Goal: Information Seeking & Learning: Learn about a topic

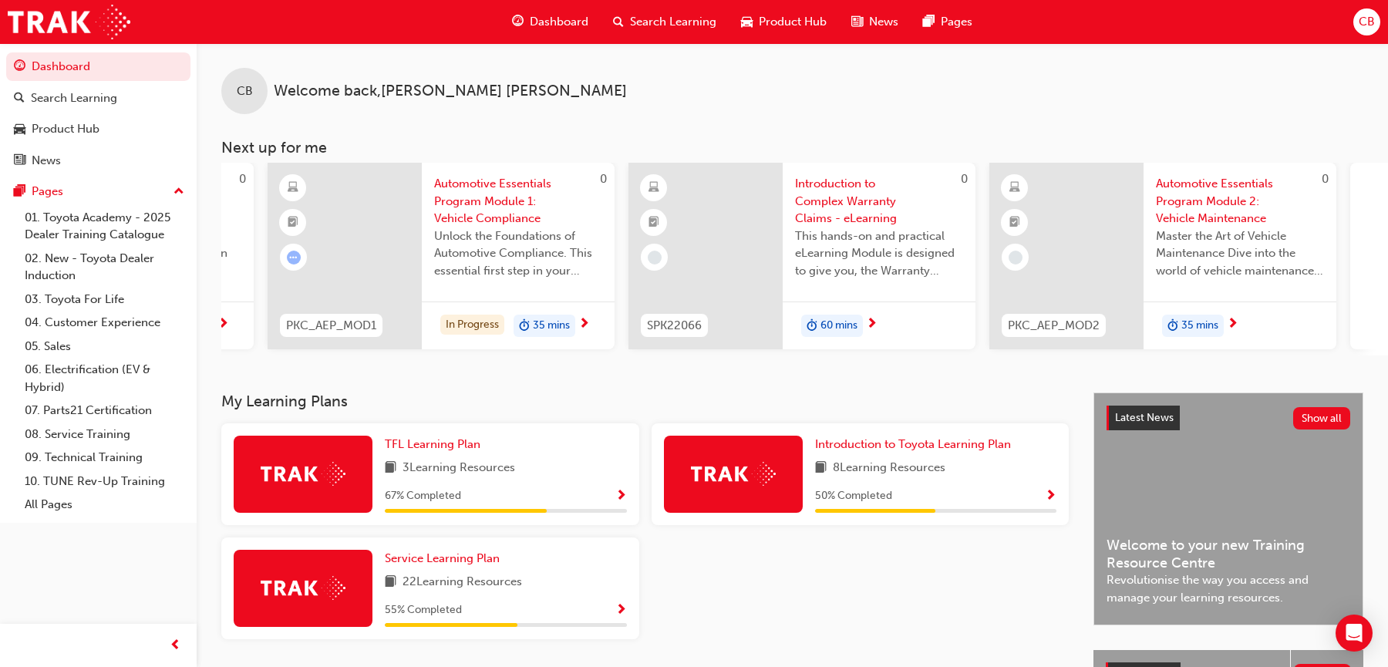
scroll to position [0, 674]
click at [478, 322] on div "In Progress" at bounding box center [474, 325] width 64 height 21
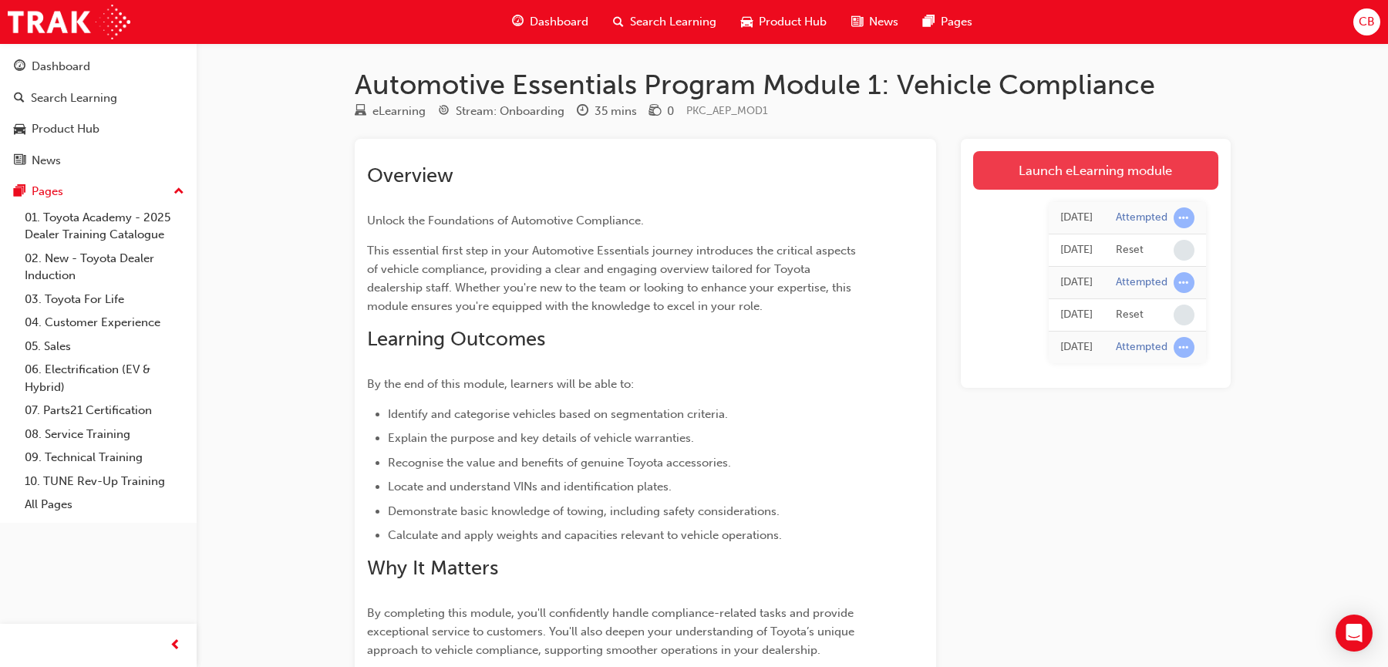
click at [1029, 169] on link "Launch eLearning module" at bounding box center [1095, 170] width 245 height 39
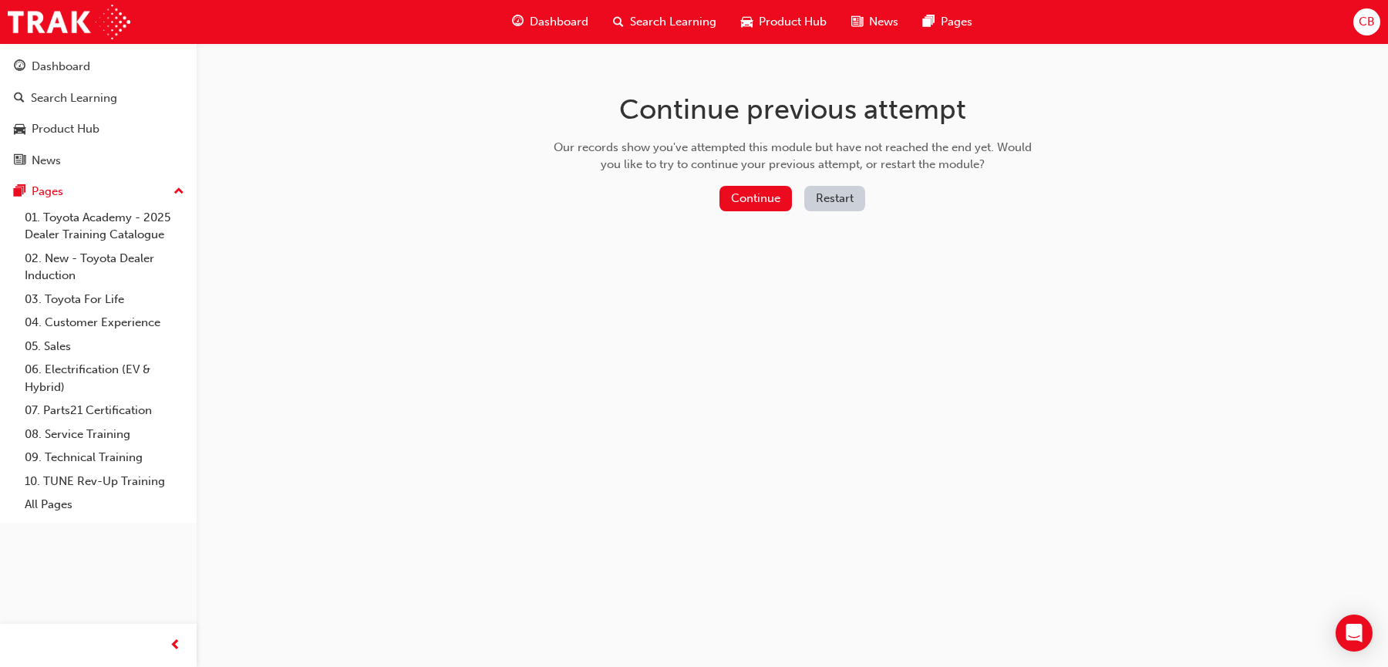
click at [824, 198] on button "Restart" at bounding box center [834, 198] width 61 height 25
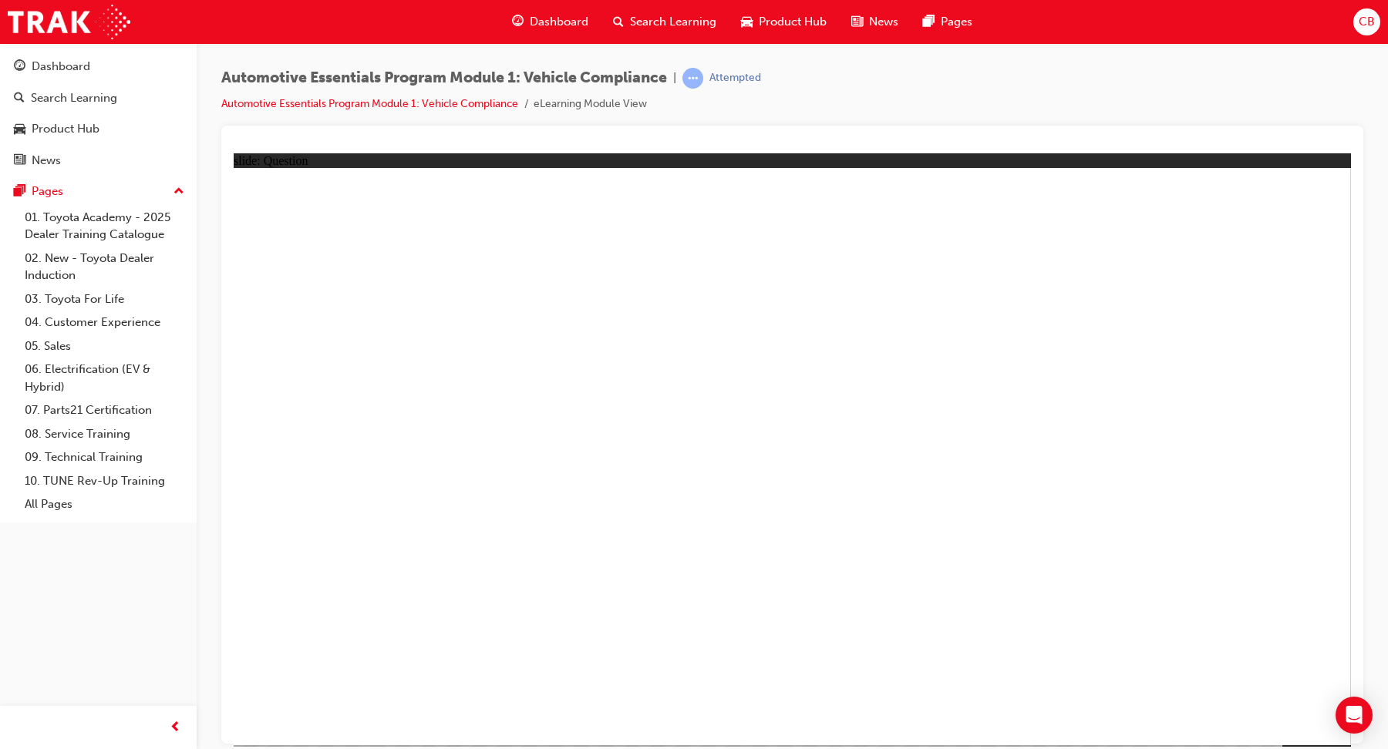
radio input "true"
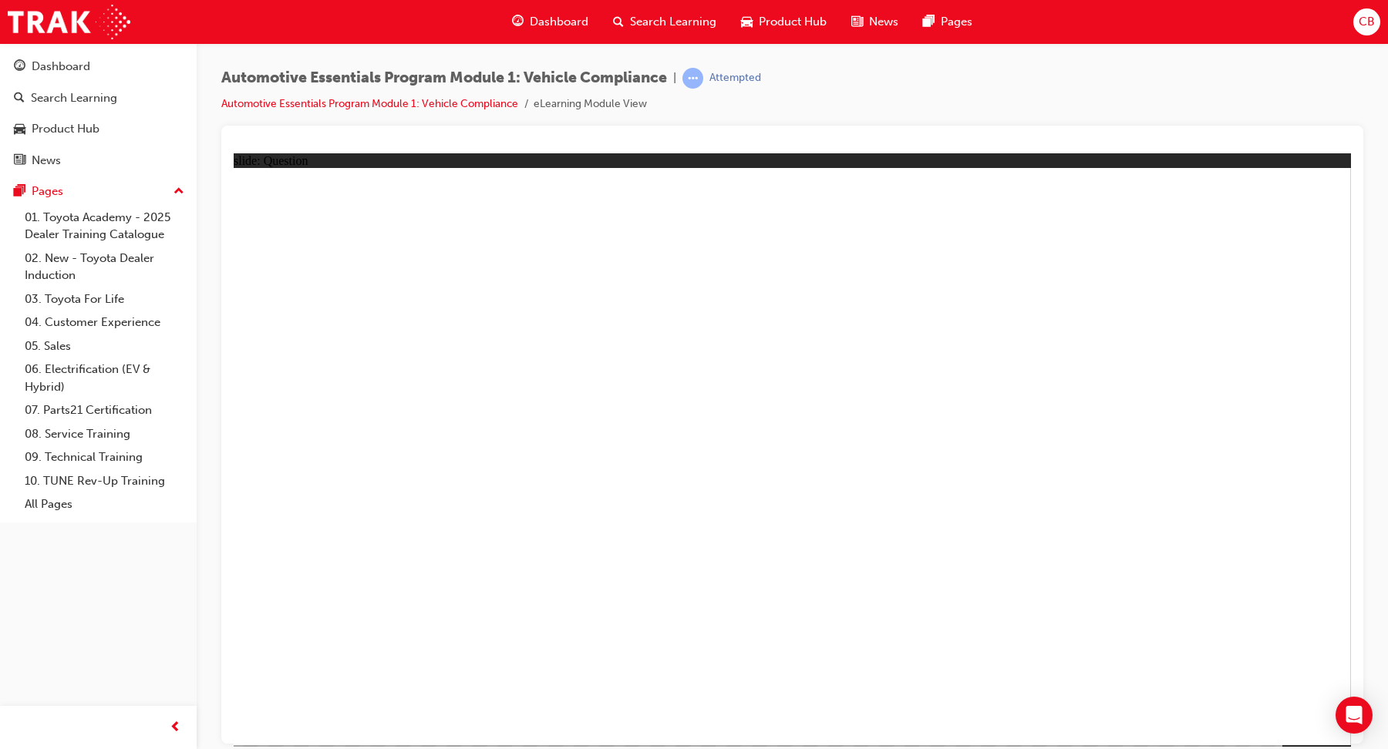
radio input "true"
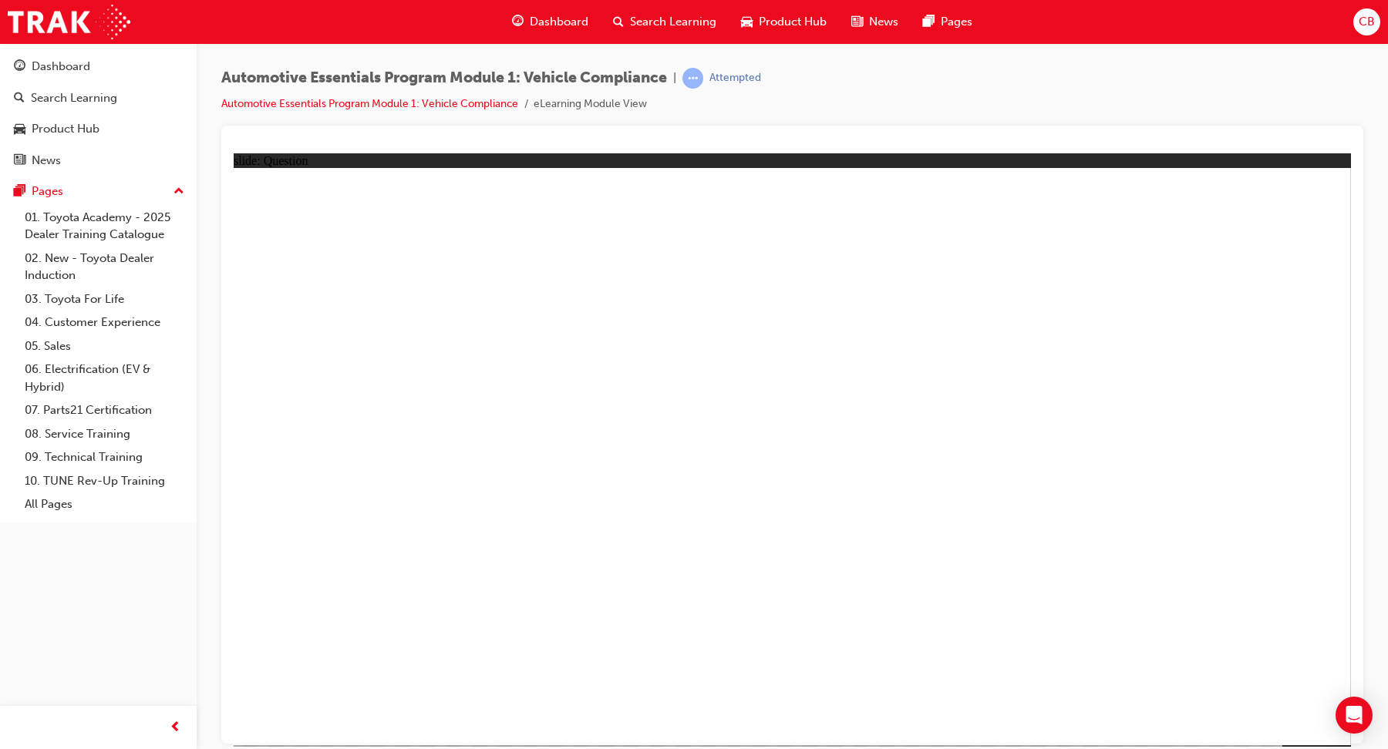
radio input "true"
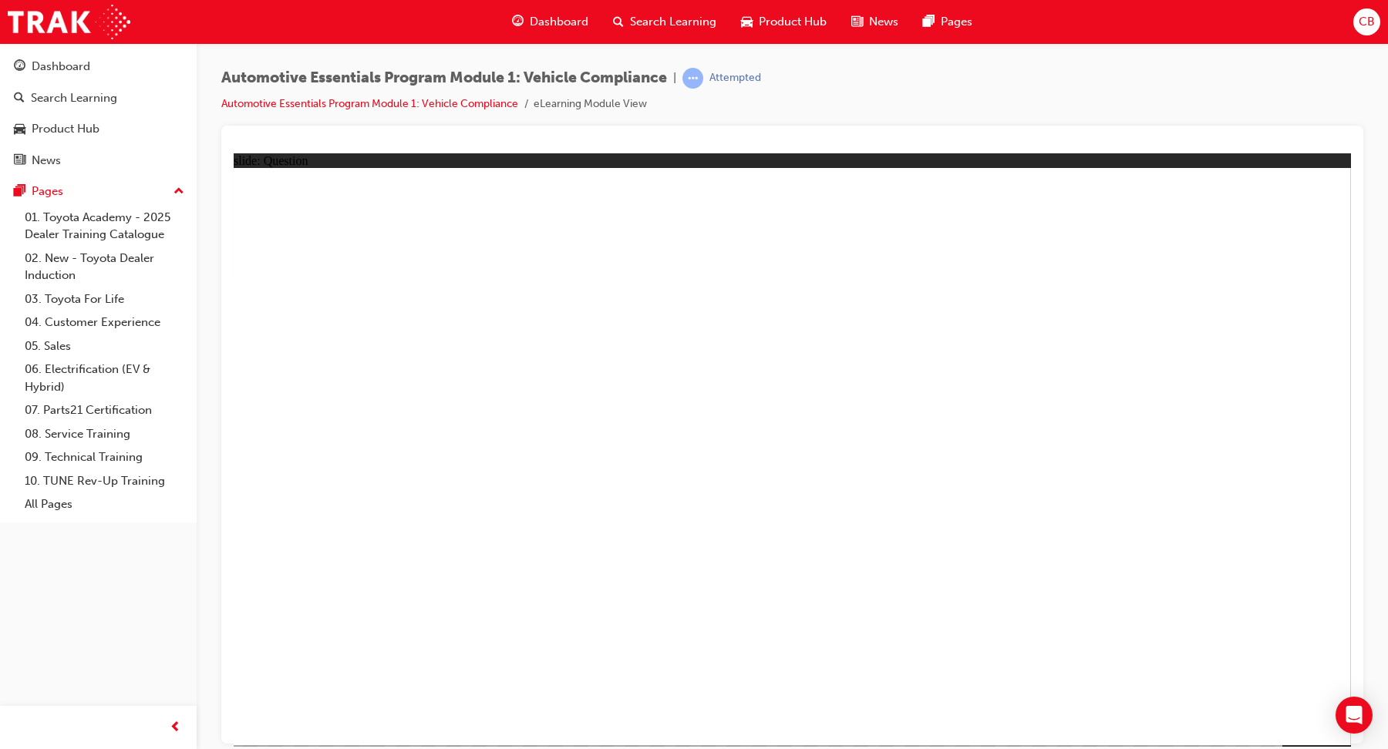
radio input "true"
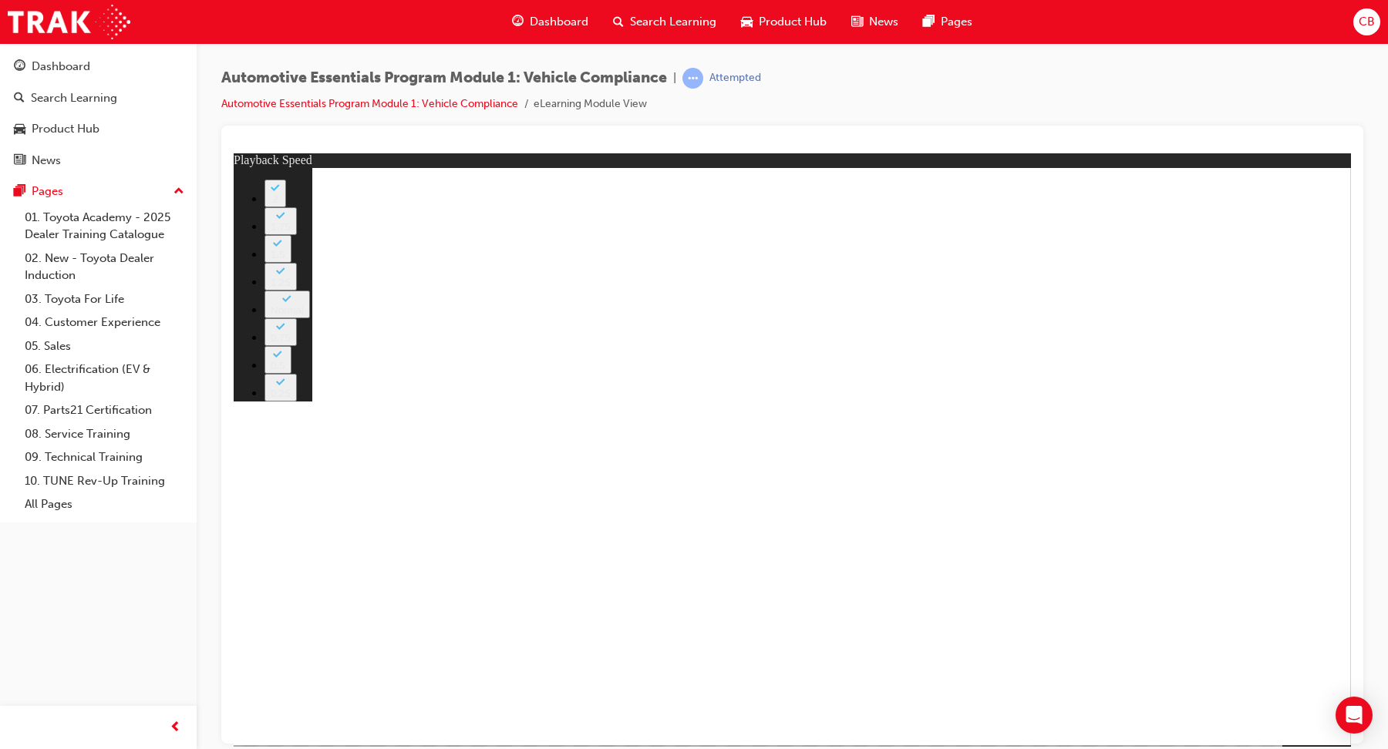
type input "43"
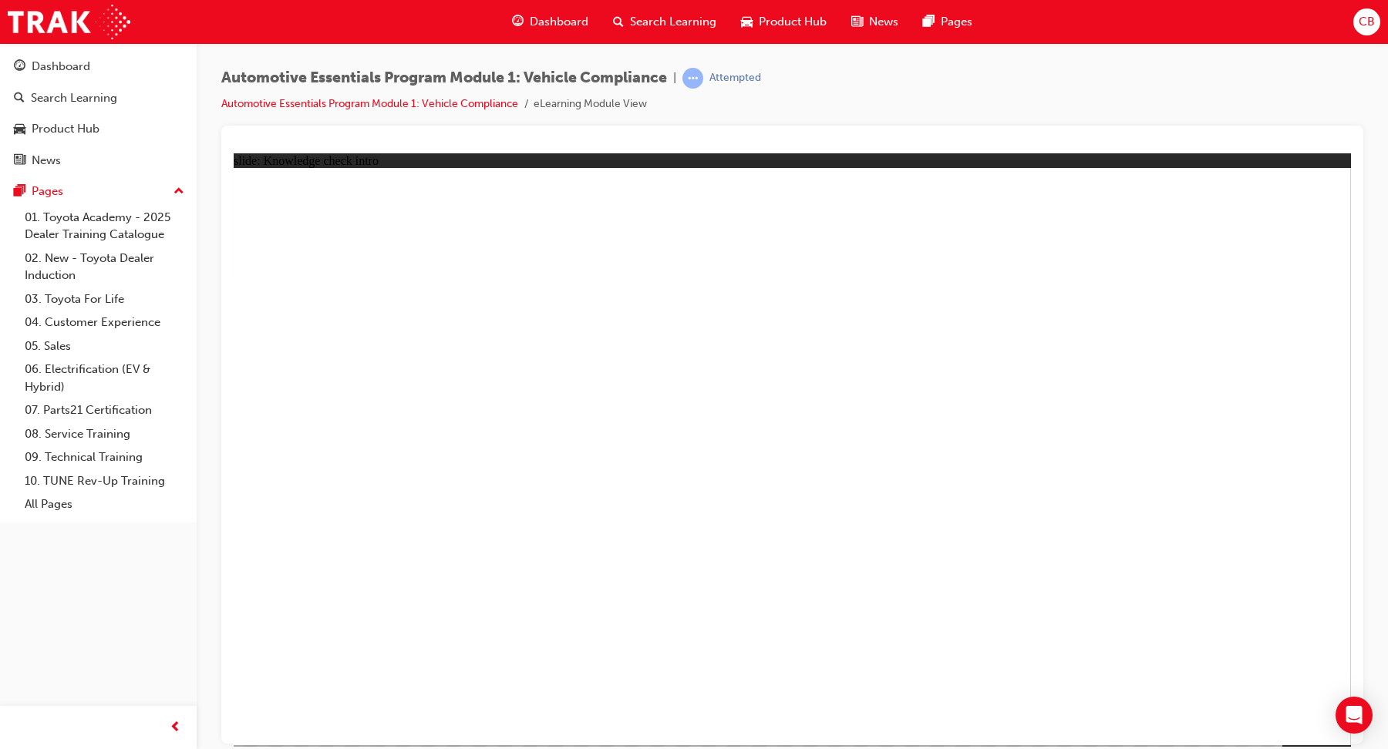
radio input "true"
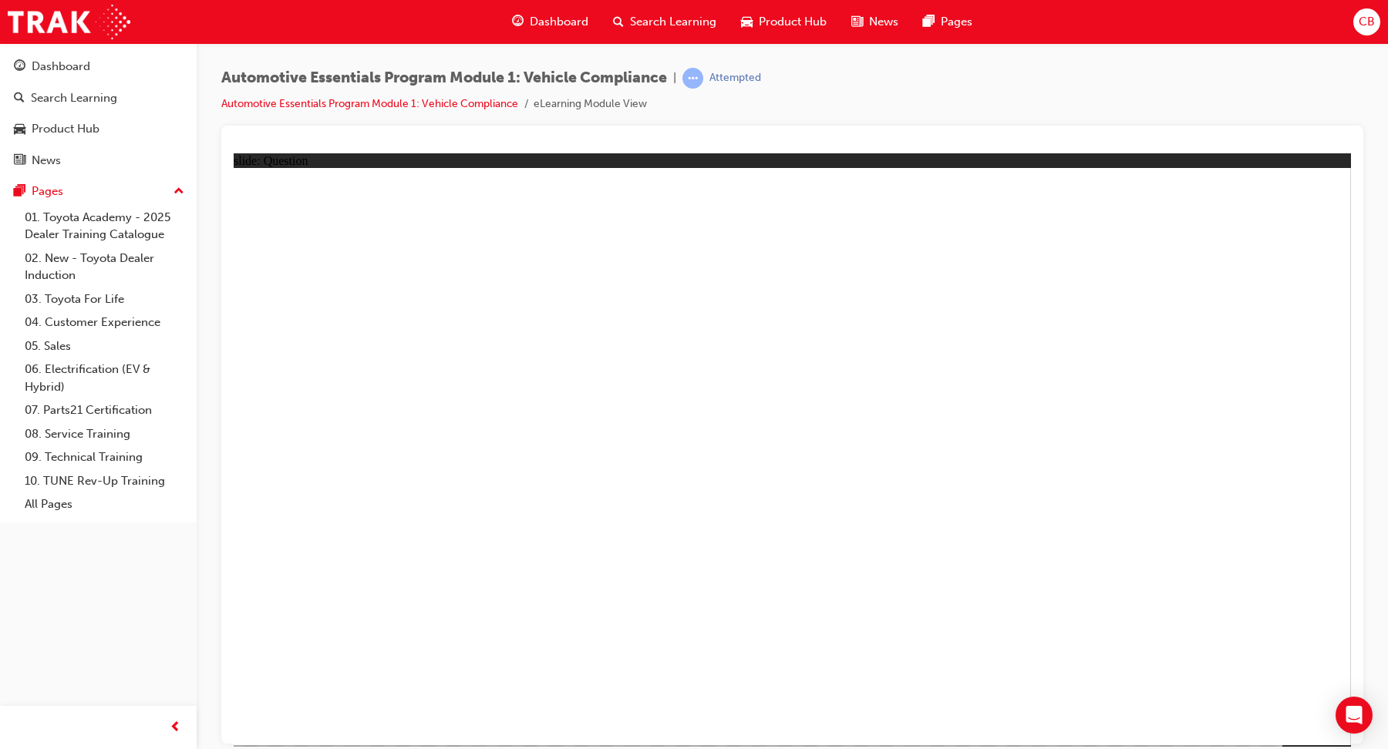
radio input "true"
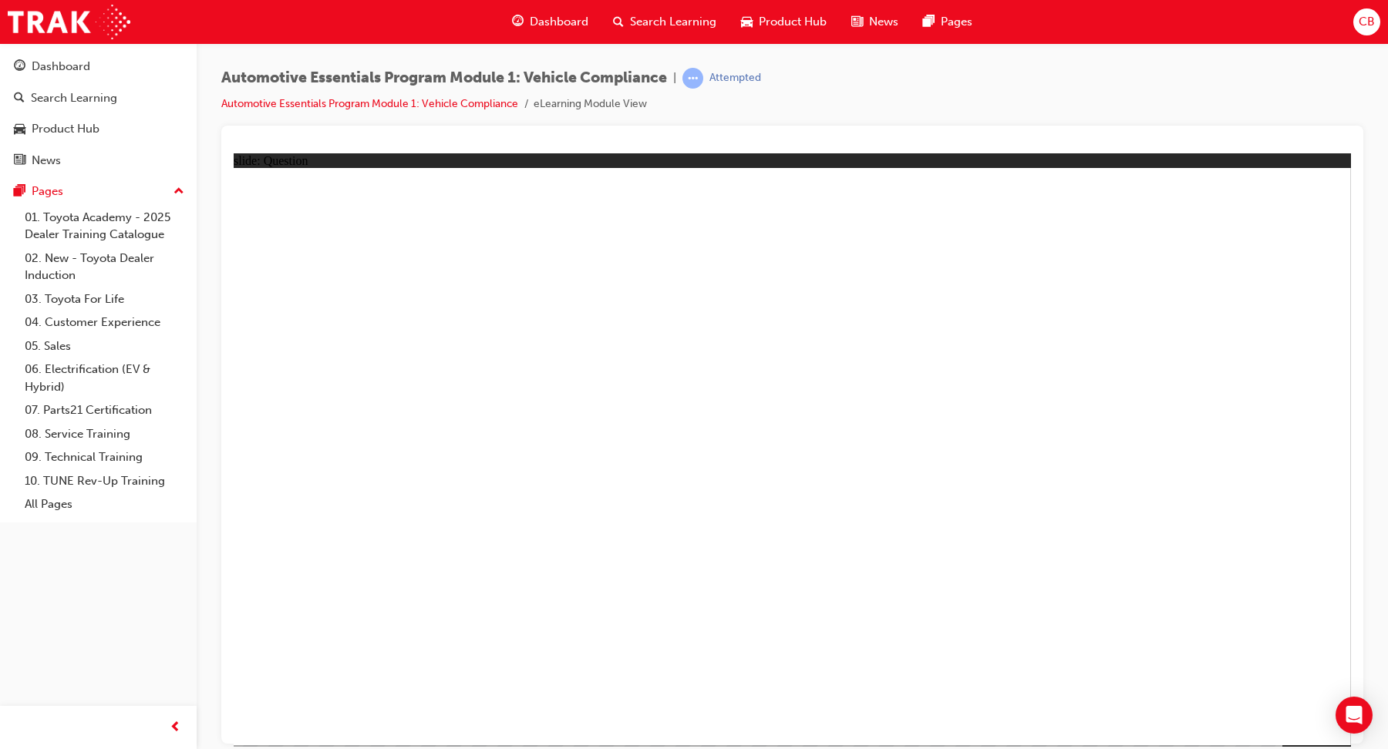
drag, startPoint x: 828, startPoint y: 554, endPoint x: 819, endPoint y: 570, distance: 18.0
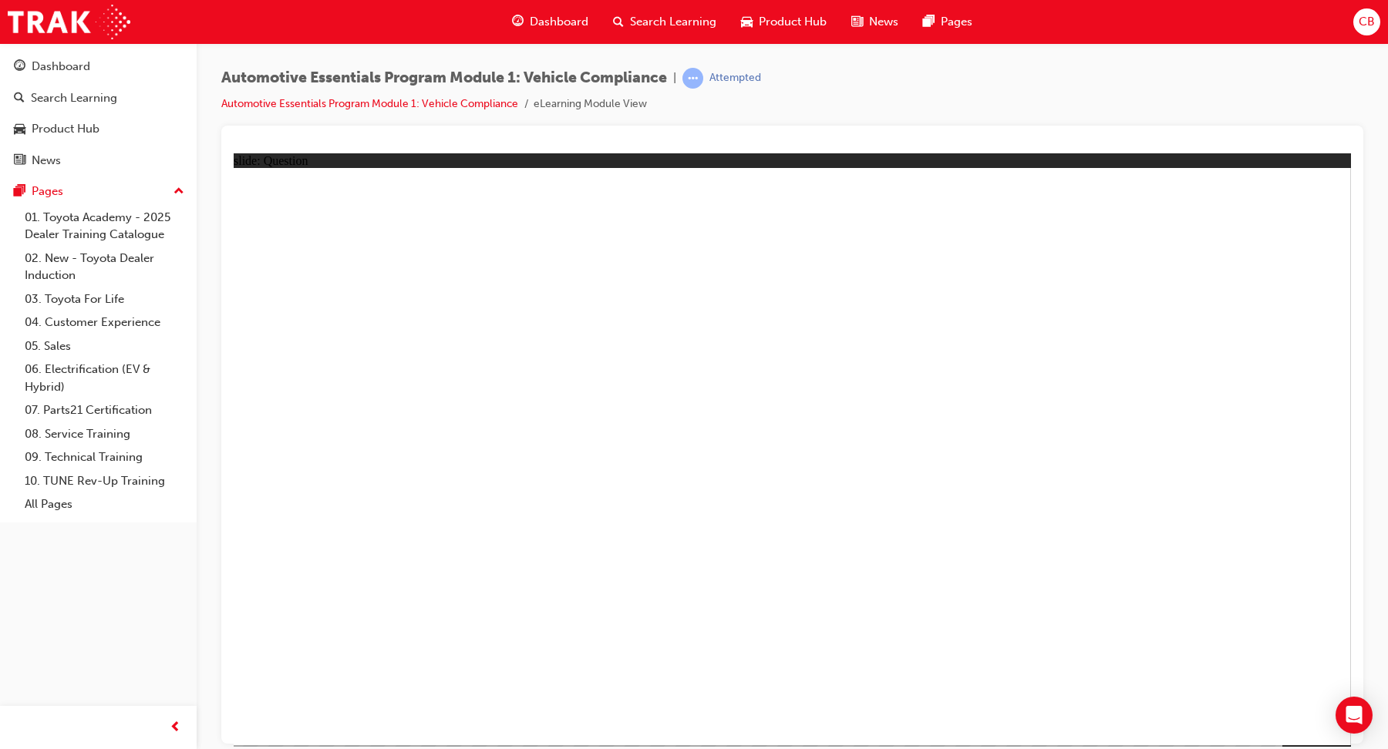
radio input "true"
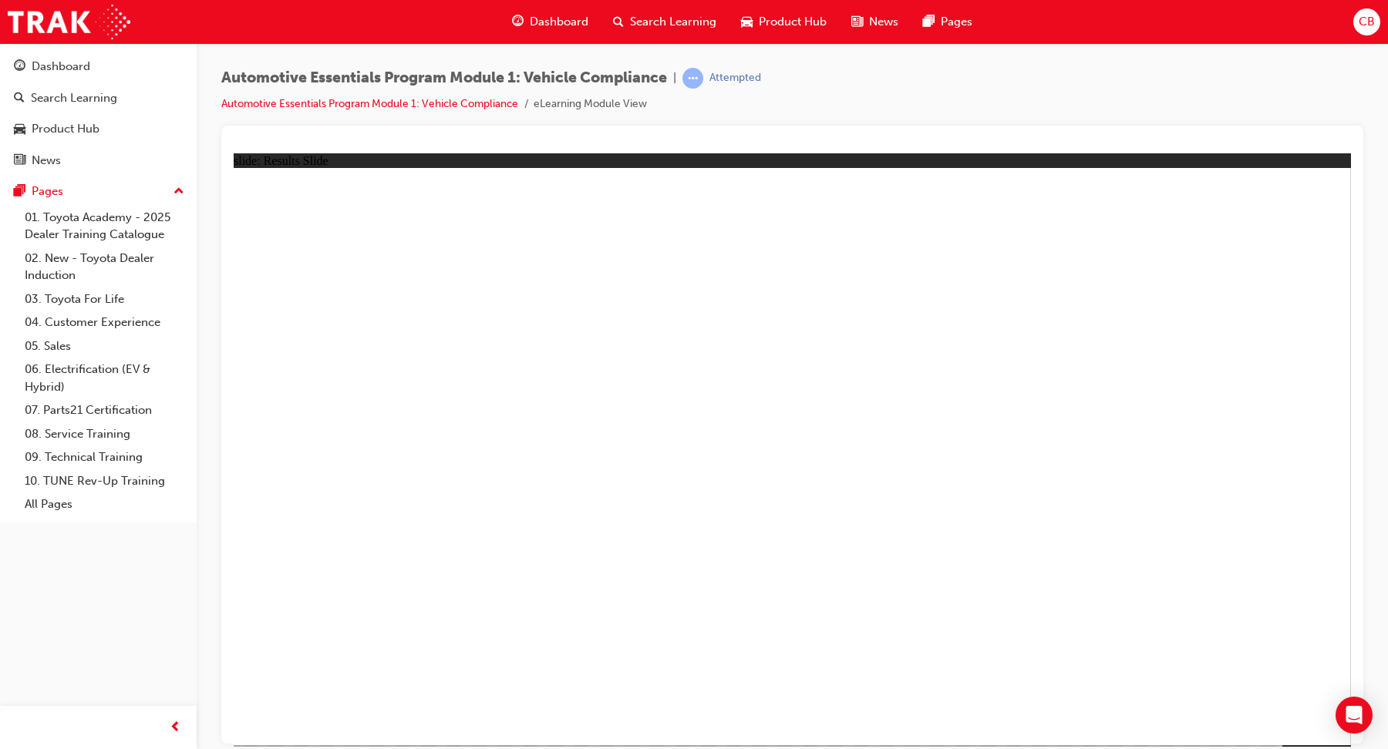
click at [623, 91] on div "Automotive Essentials Program Module 1: Vehicle Compliance | Attempted Automoti…" at bounding box center [491, 90] width 540 height 45
click at [620, 72] on span "Automotive Essentials Program Module 1: Vehicle Compliance" at bounding box center [444, 78] width 446 height 18
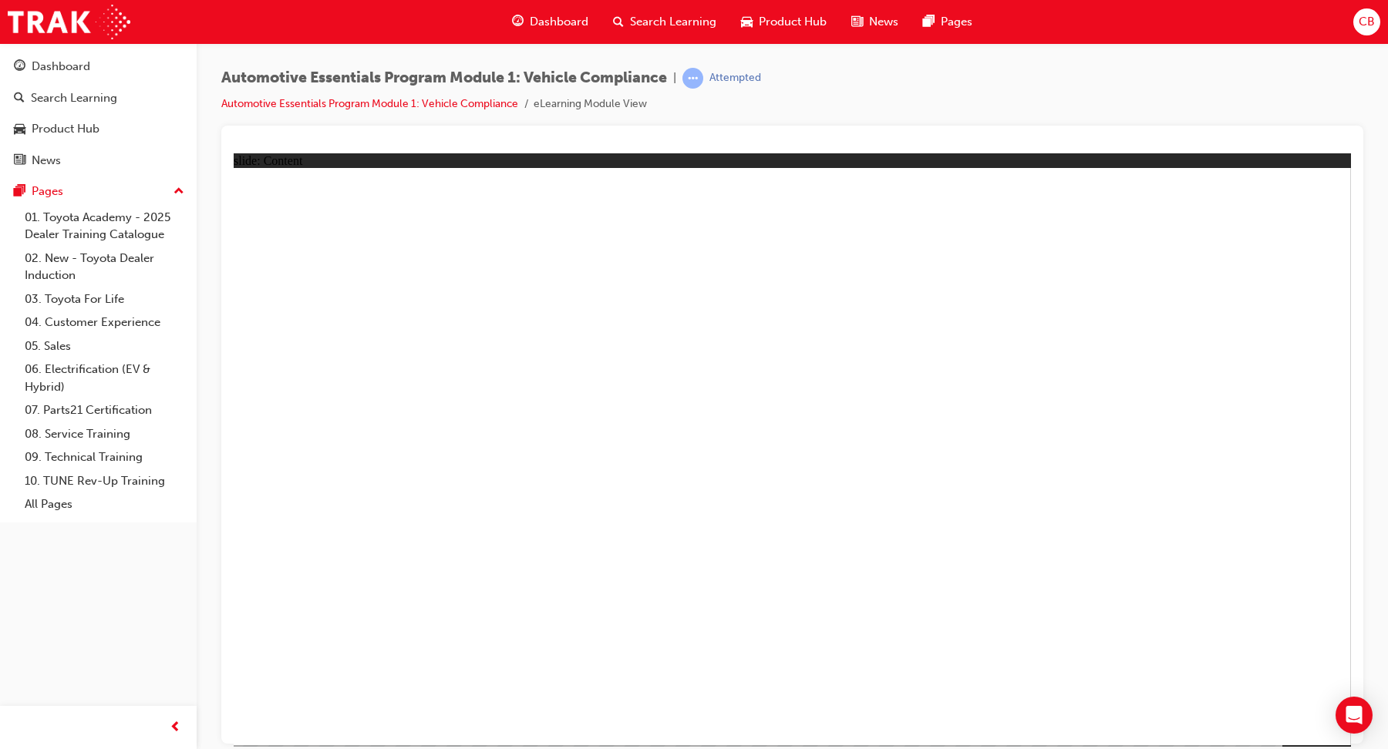
radio input "true"
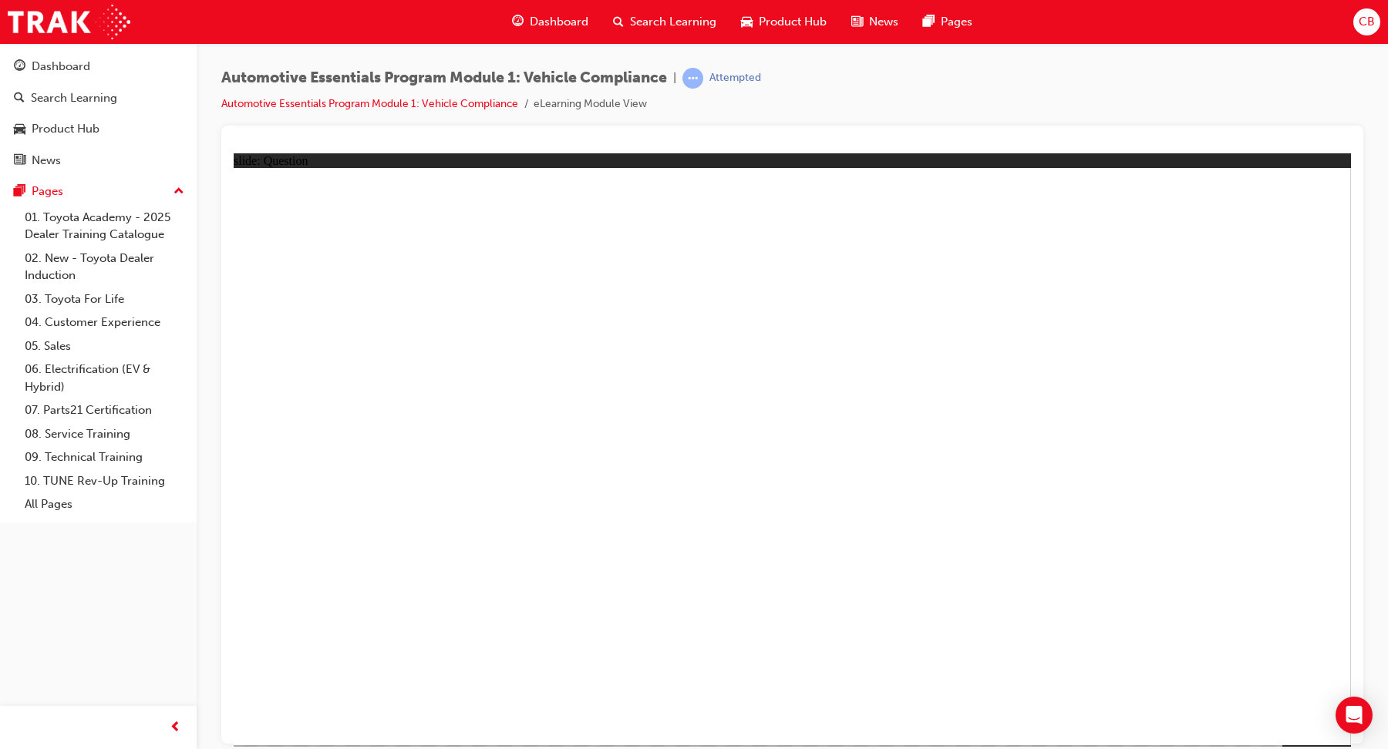
radio input "true"
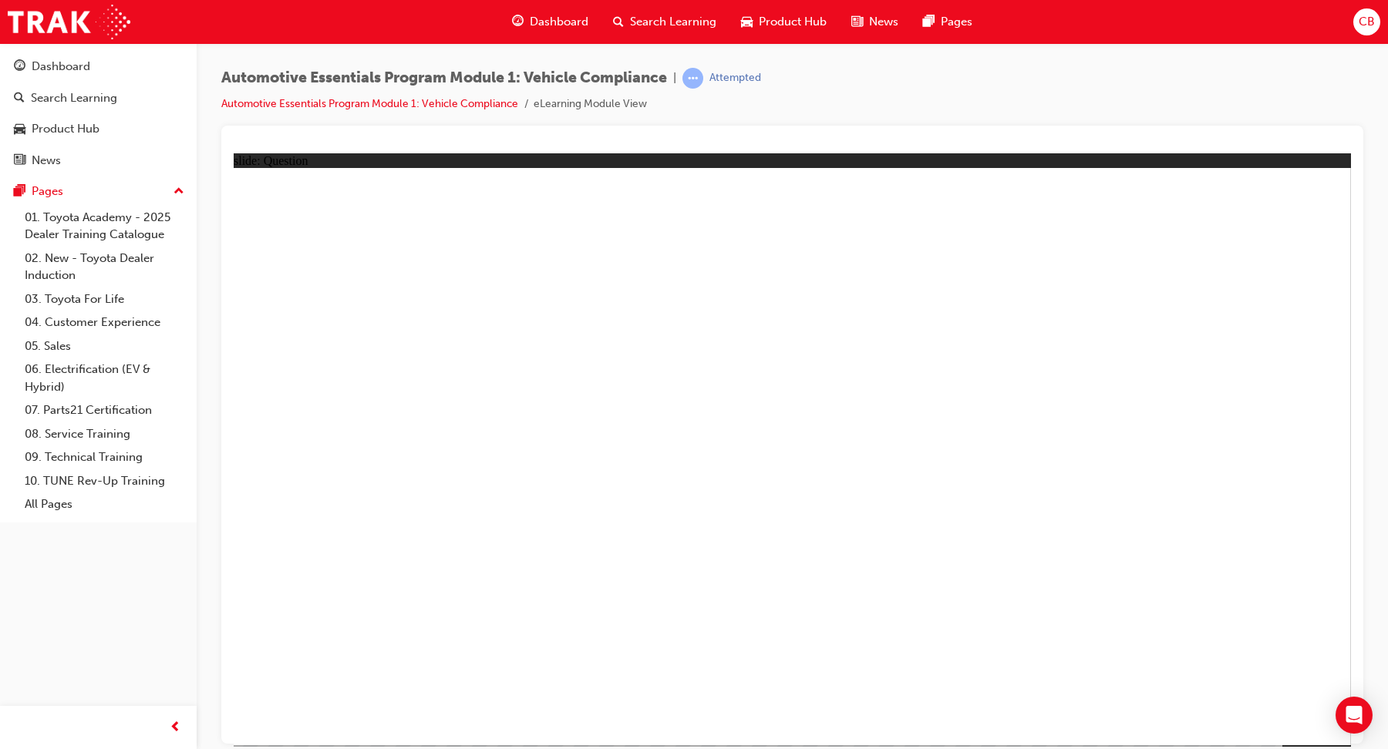
radio input "true"
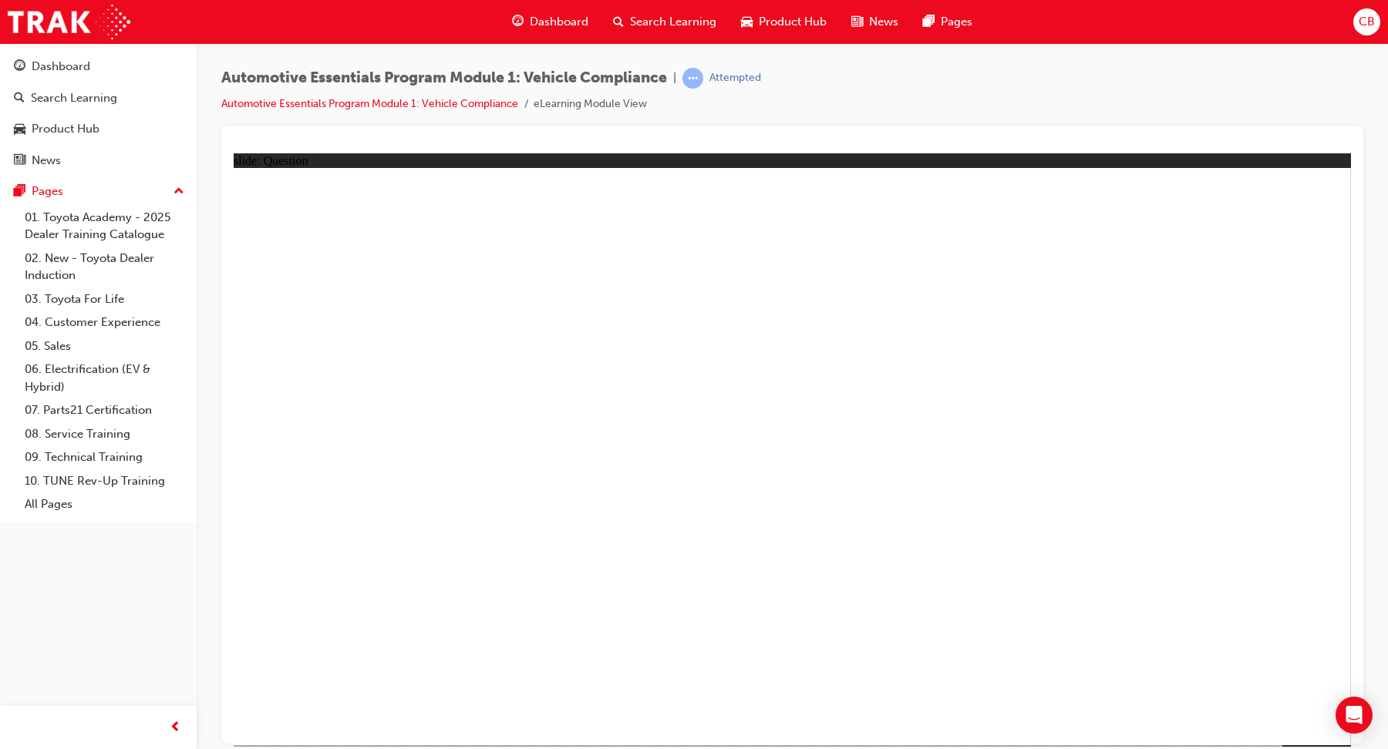
radio input "true"
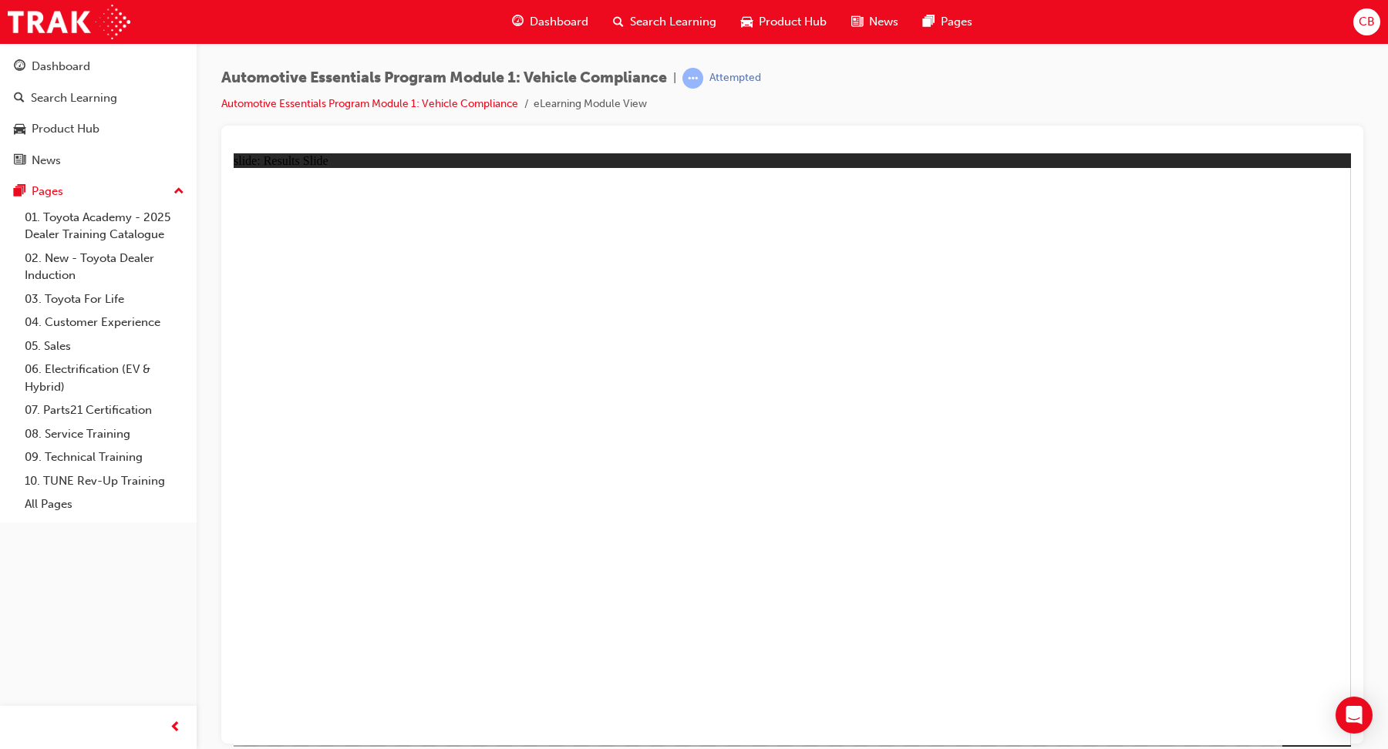
radio input "true"
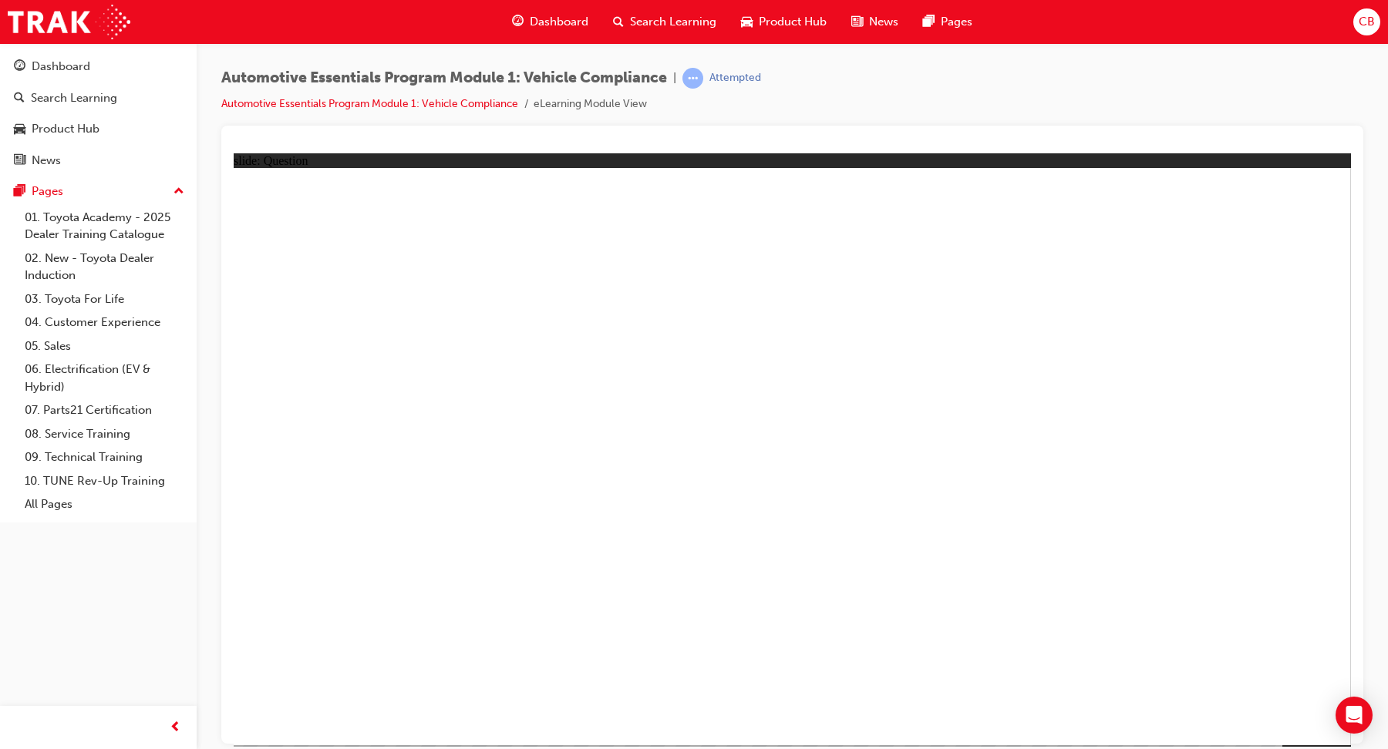
radio input "true"
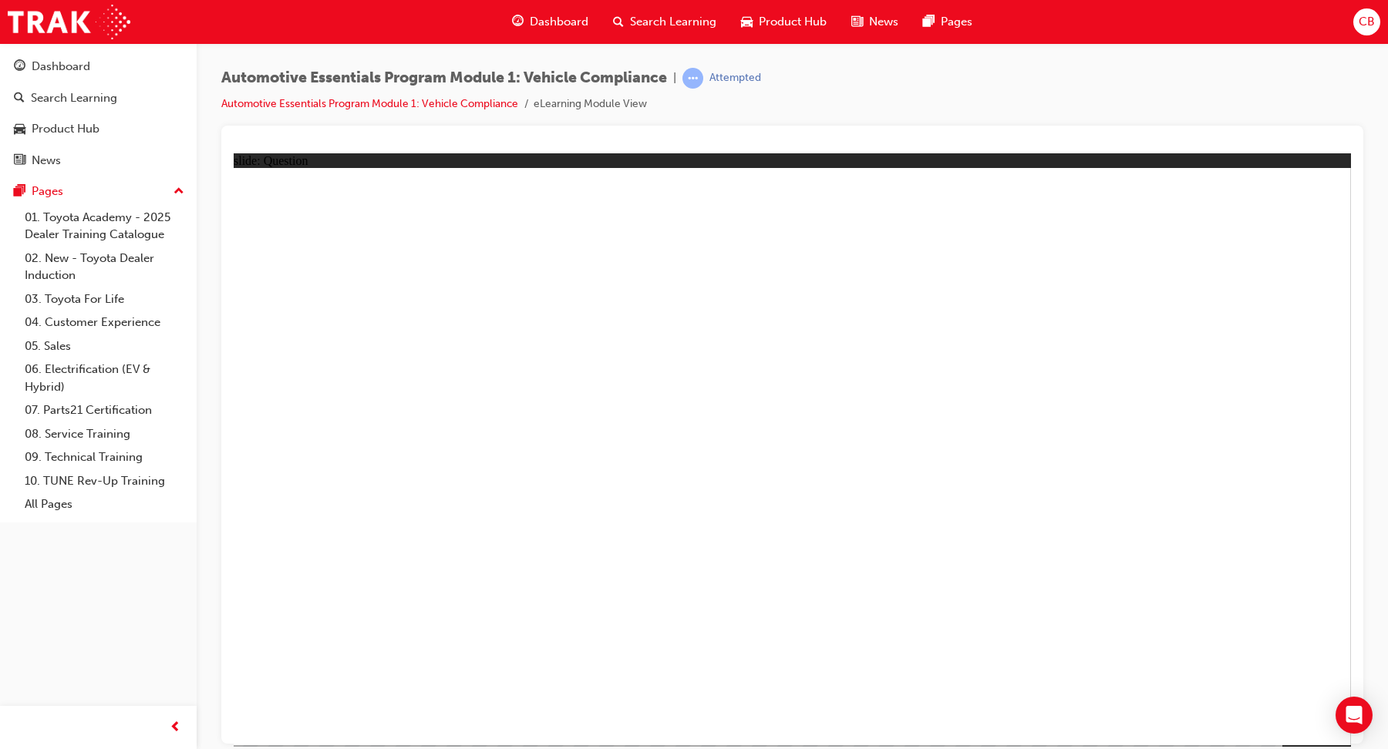
radio input "true"
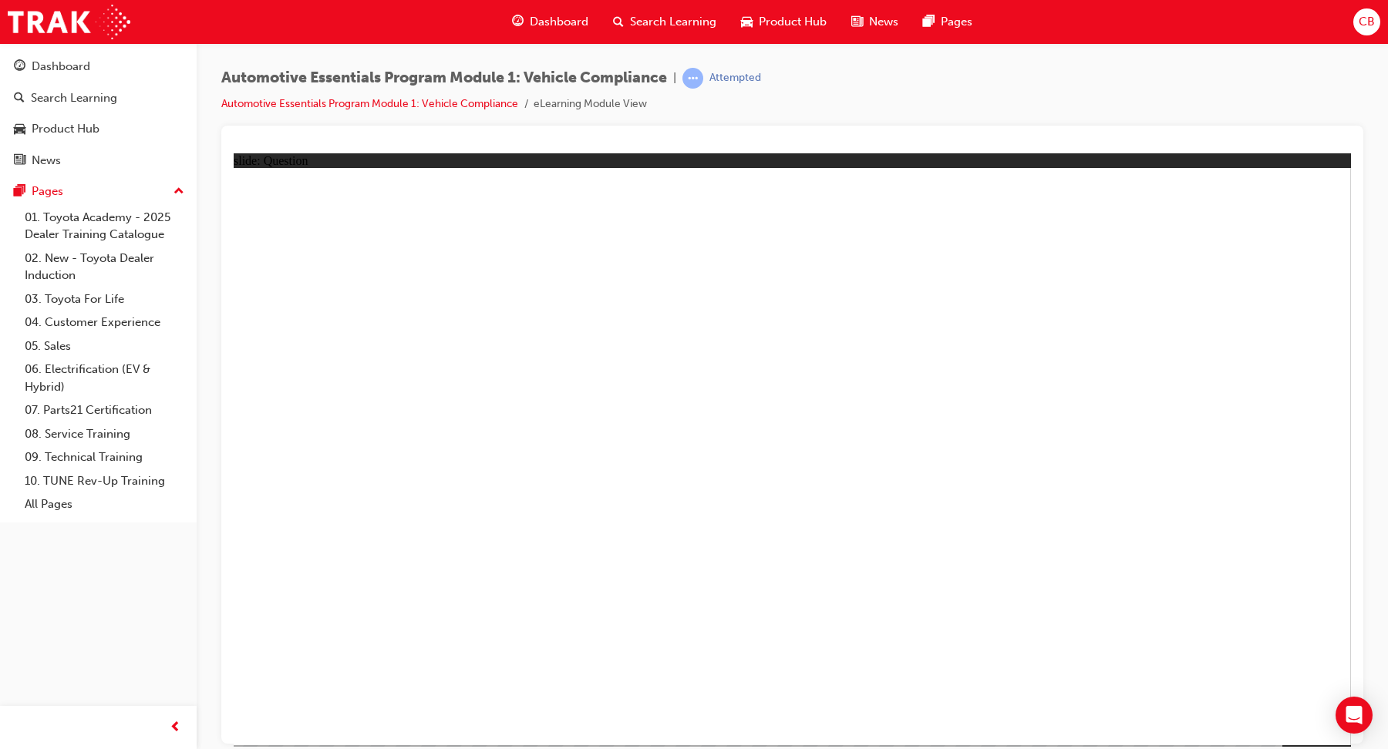
radio input "true"
